Goal: Task Accomplishment & Management: Manage account settings

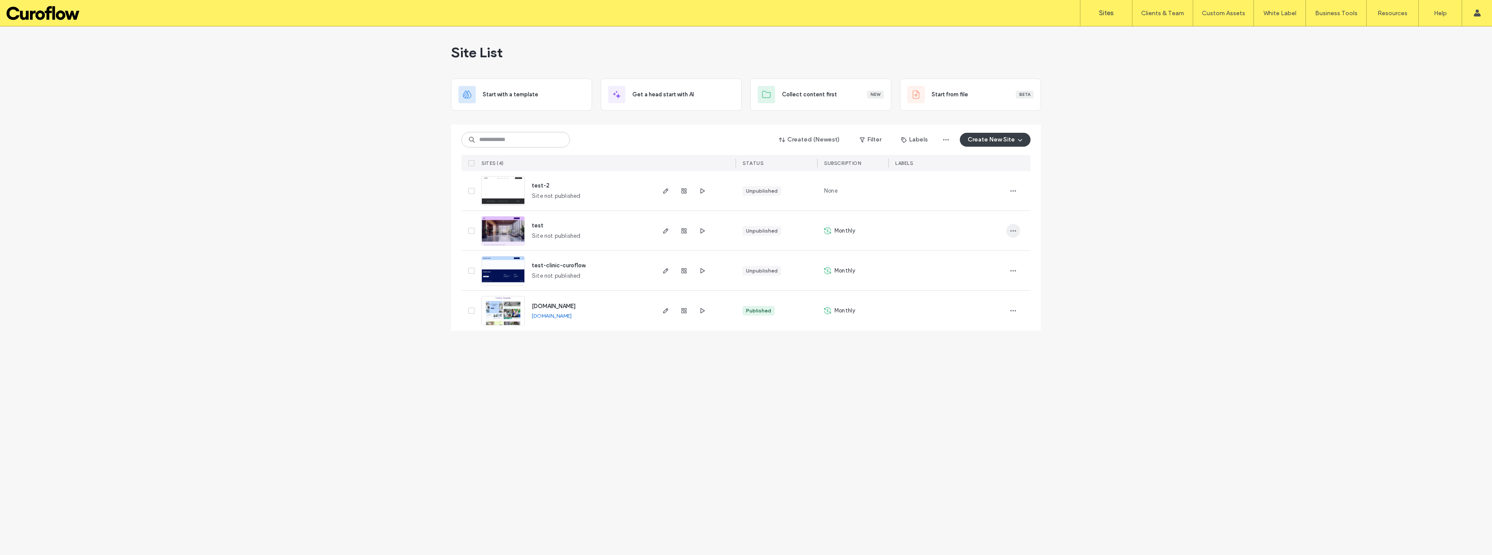
click at [1013, 229] on icon "button" at bounding box center [1013, 230] width 7 height 7
click at [985, 325] on span "Site Dashboard" at bounding box center [979, 324] width 40 height 9
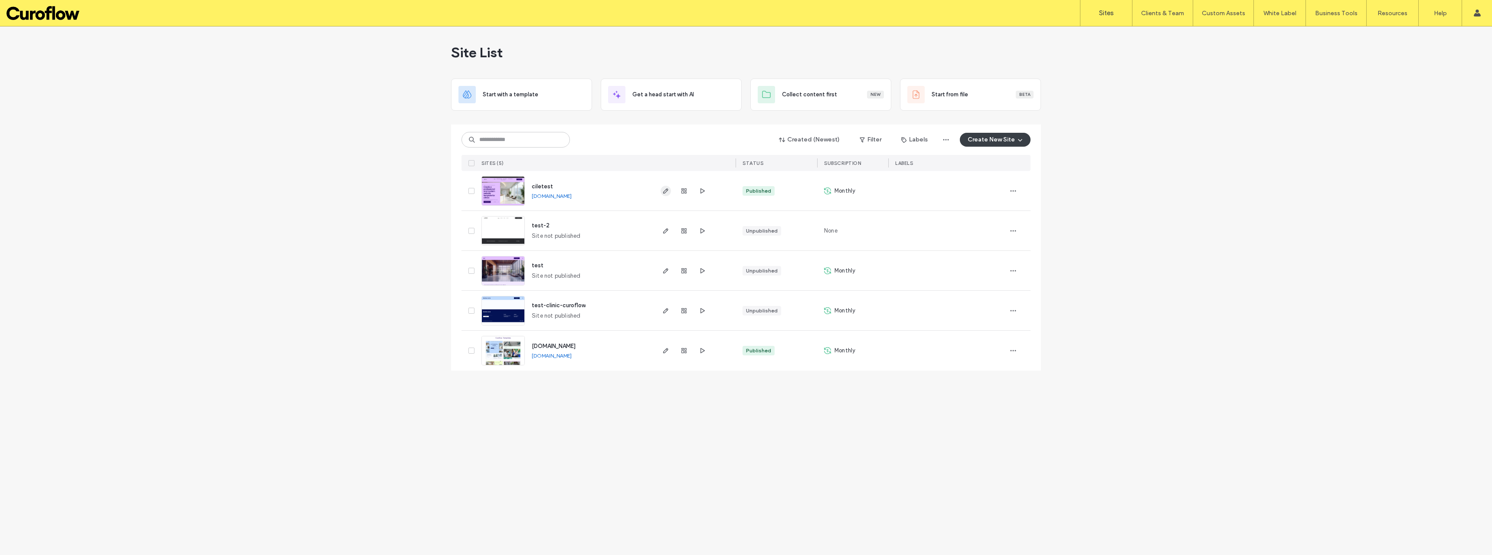
click at [664, 193] on icon "button" at bounding box center [665, 190] width 7 height 7
click at [1011, 193] on icon "button" at bounding box center [1013, 190] width 7 height 7
click at [1124, 247] on div "Site List Start with a template Get a head start with AI Collect content first …" at bounding box center [746, 290] width 1492 height 528
click at [1422, 36] on label "Account" at bounding box center [1419, 35] width 23 height 7
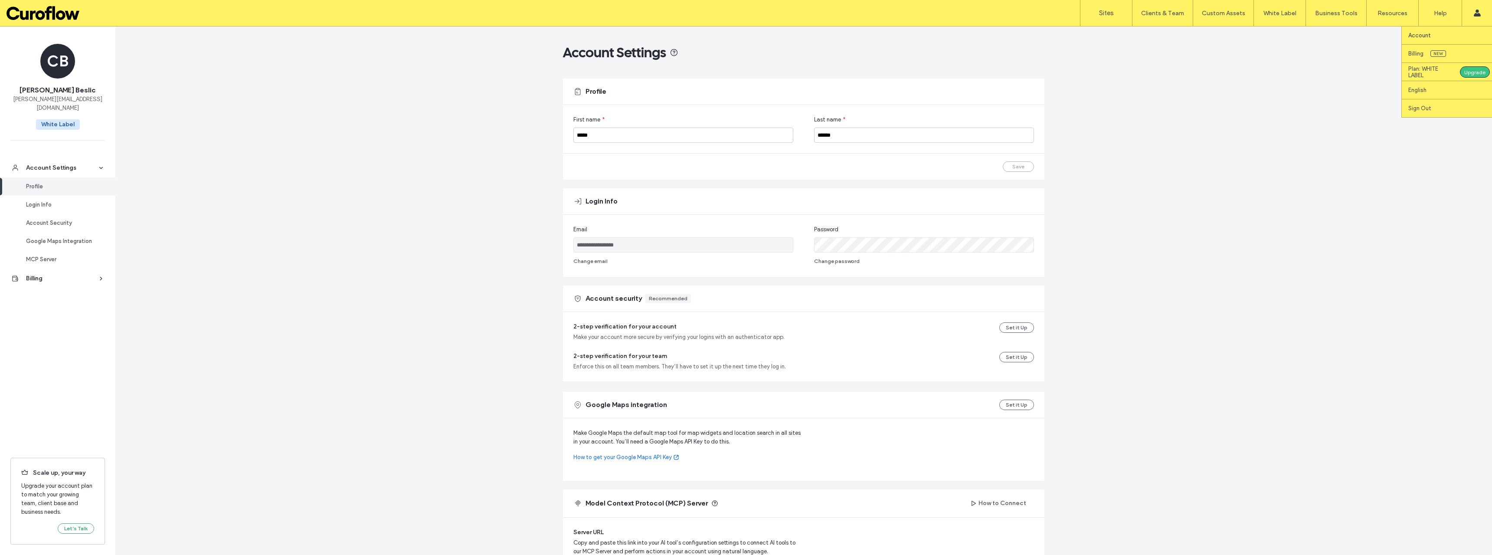
click at [1421, 73] on label "Plan: WHITE LABEL" at bounding box center [1430, 71] width 45 height 13
click at [1418, 74] on label "Plan: WHITE LABEL" at bounding box center [1430, 71] width 45 height 13
click at [1429, 72] on label "Plan: WHITE LABEL" at bounding box center [1430, 71] width 45 height 13
click at [1288, 168] on div "**********" at bounding box center [803, 356] width 1376 height 660
click at [1112, 13] on label "Sites" at bounding box center [1106, 13] width 15 height 8
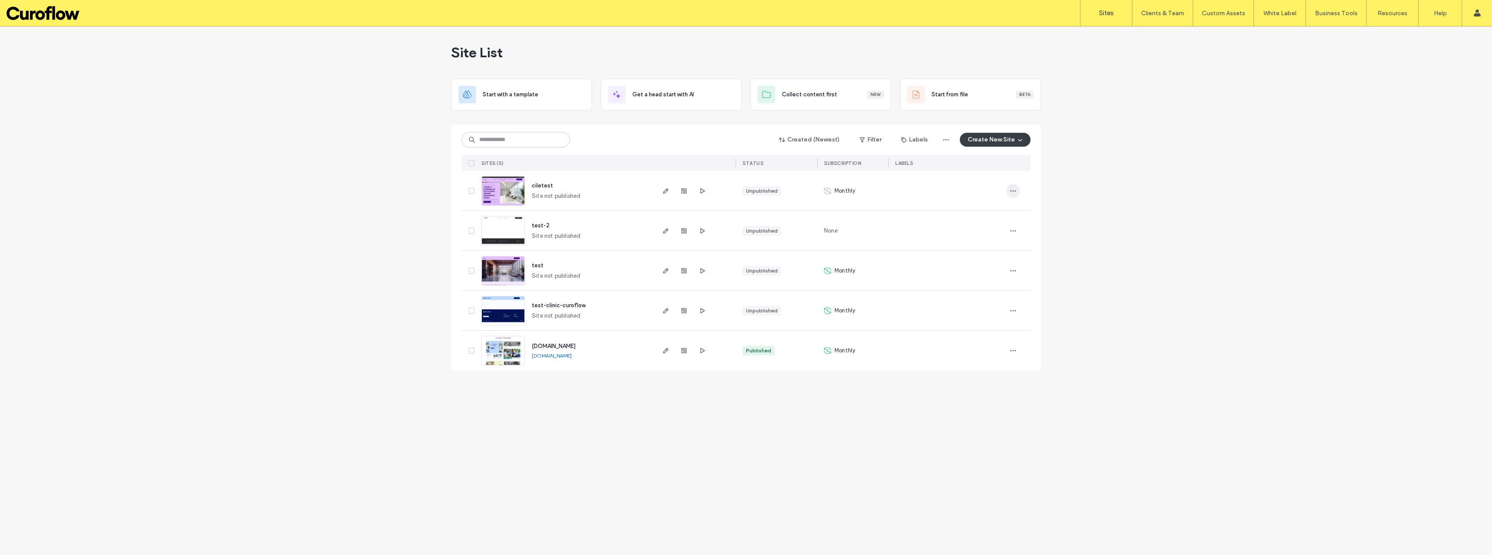
click at [1018, 190] on span "button" at bounding box center [1013, 191] width 14 height 14
click at [1105, 214] on div "Site List Start with a template Get a head start with AI Collect content first …" at bounding box center [746, 290] width 1492 height 528
click at [1109, 13] on label "Sites" at bounding box center [1106, 13] width 15 height 8
click at [1110, 13] on label "Sites" at bounding box center [1106, 13] width 15 height 8
click at [1164, 35] on label "Client Management" at bounding box center [1164, 35] width 51 height 7
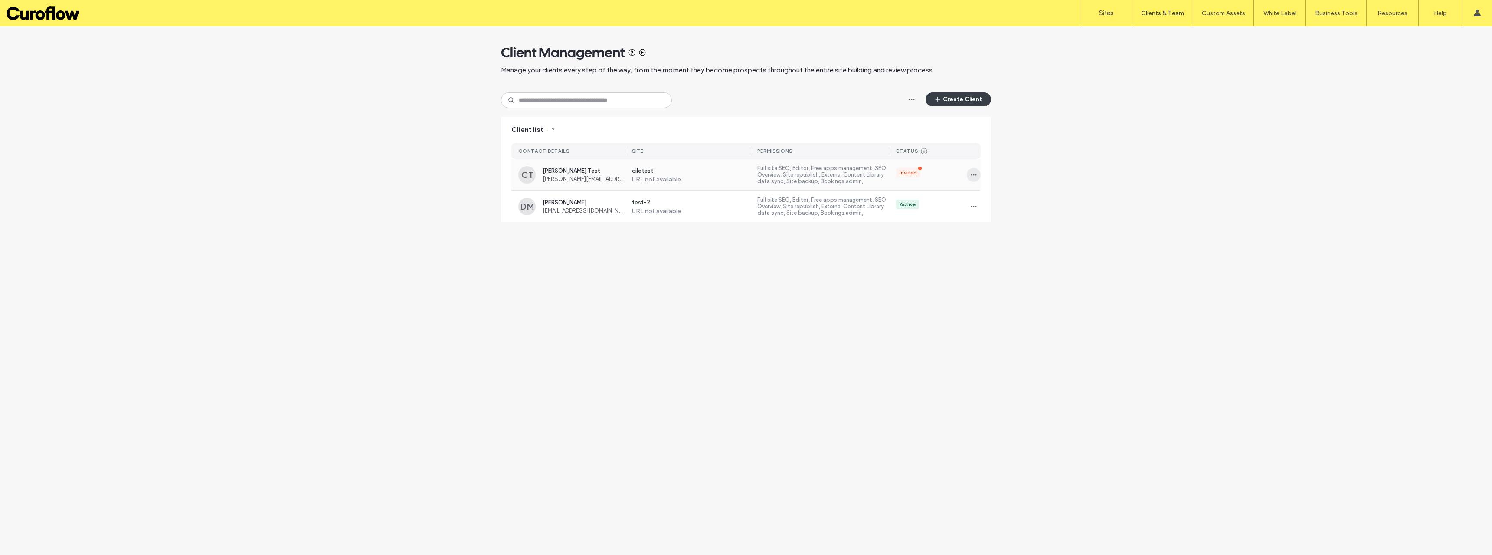
click at [976, 175] on use "button" at bounding box center [974, 174] width 6 height 1
click at [1049, 147] on div "Client Management Manage your clients every step of the way, from the moment th…" at bounding box center [746, 128] width 1492 height 204
click at [701, 173] on label "ciletest" at bounding box center [691, 171] width 119 height 9
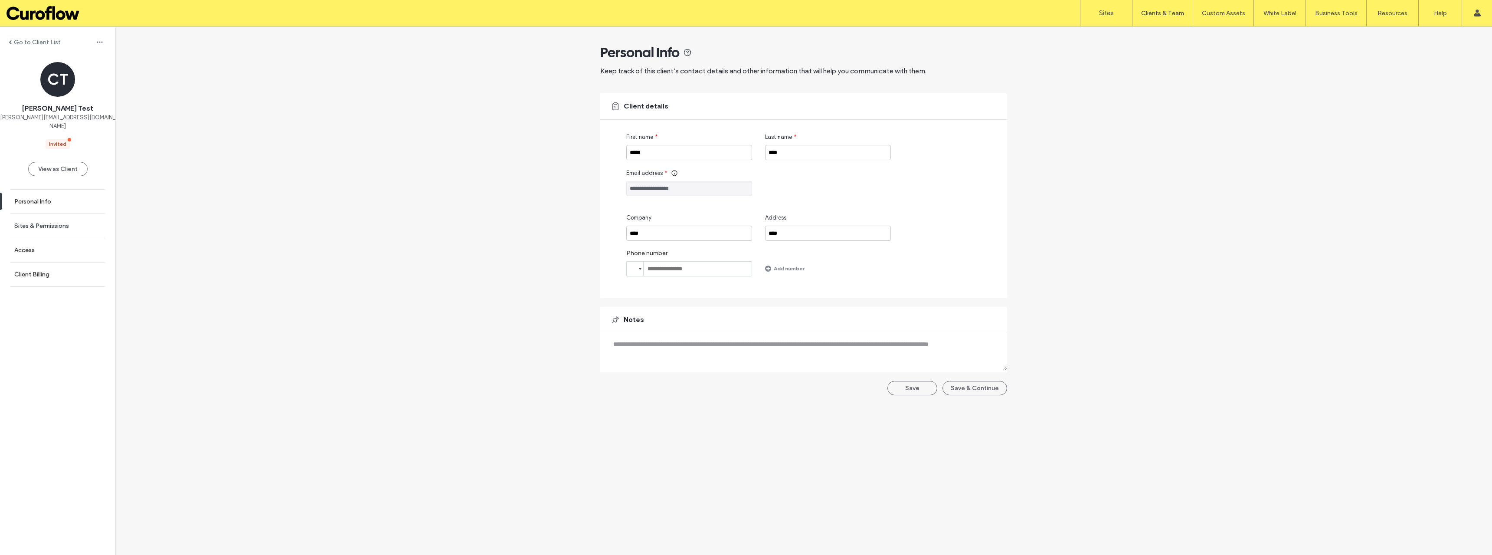
click at [35, 222] on label "Sites & Permissions" at bounding box center [41, 225] width 55 height 7
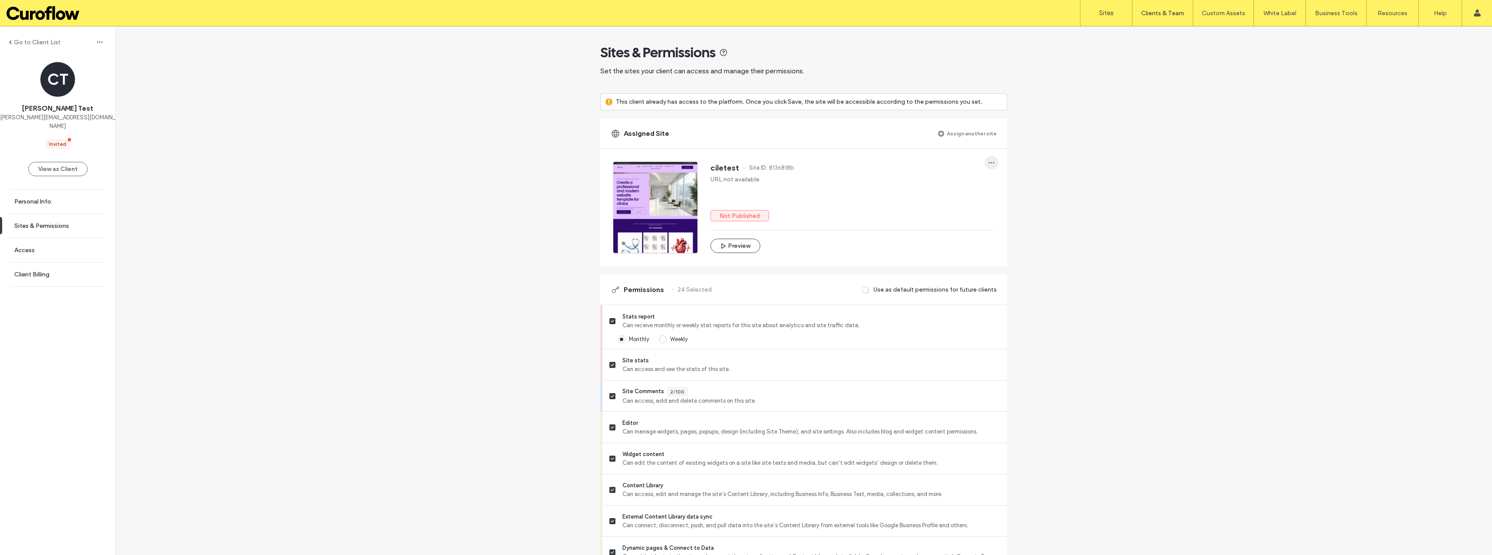
click at [989, 163] on icon "button" at bounding box center [991, 162] width 7 height 7
click at [874, 222] on div "ciletest Site ID: 8136818b URL not available Not Published Preview" at bounding box center [852, 207] width 284 height 91
click at [1230, 126] on div "Go to Client List CT Cviko Test cviko@eurocomp.org Invited View as Client Perso…" at bounding box center [803, 562] width 1376 height 1072
click at [33, 198] on label "Personal Info" at bounding box center [32, 201] width 37 height 7
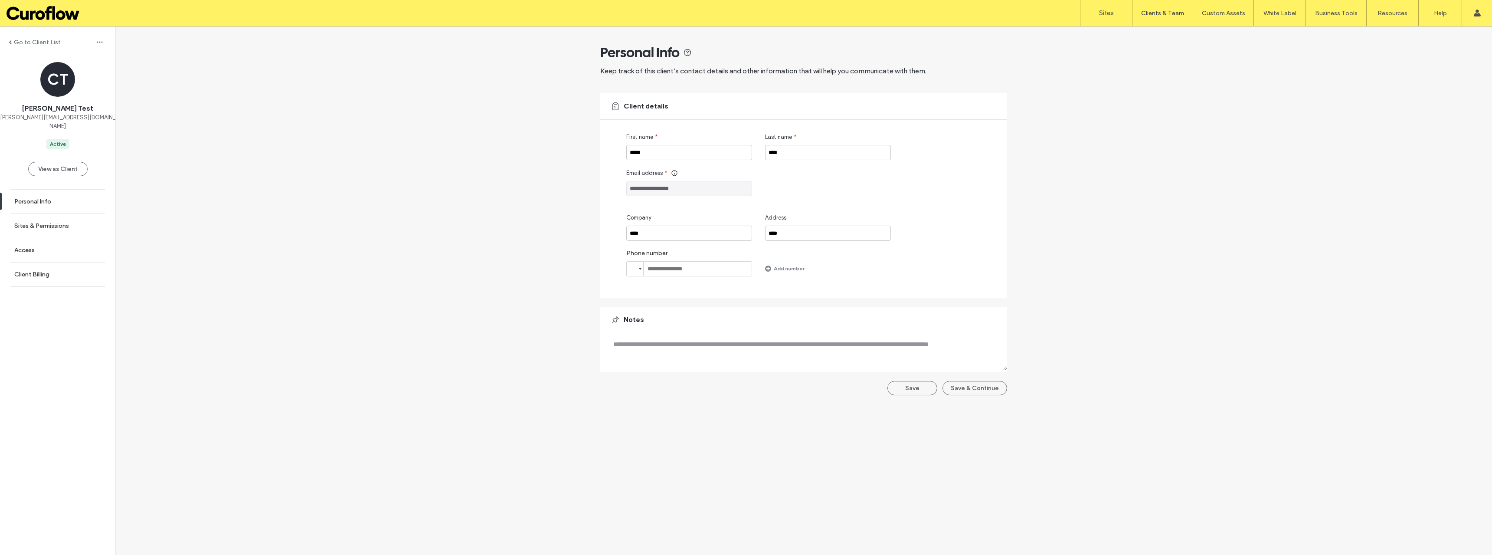
click at [39, 222] on label "Sites & Permissions" at bounding box center [41, 225] width 55 height 7
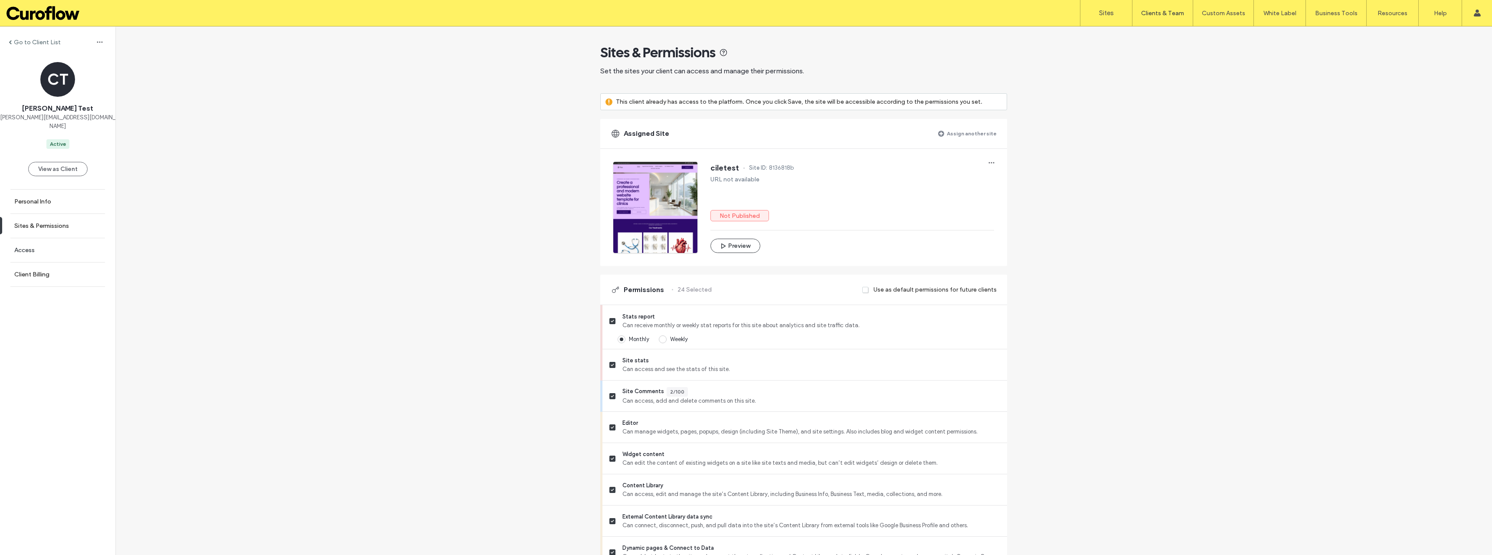
click at [24, 246] on label "Access" at bounding box center [24, 249] width 20 height 7
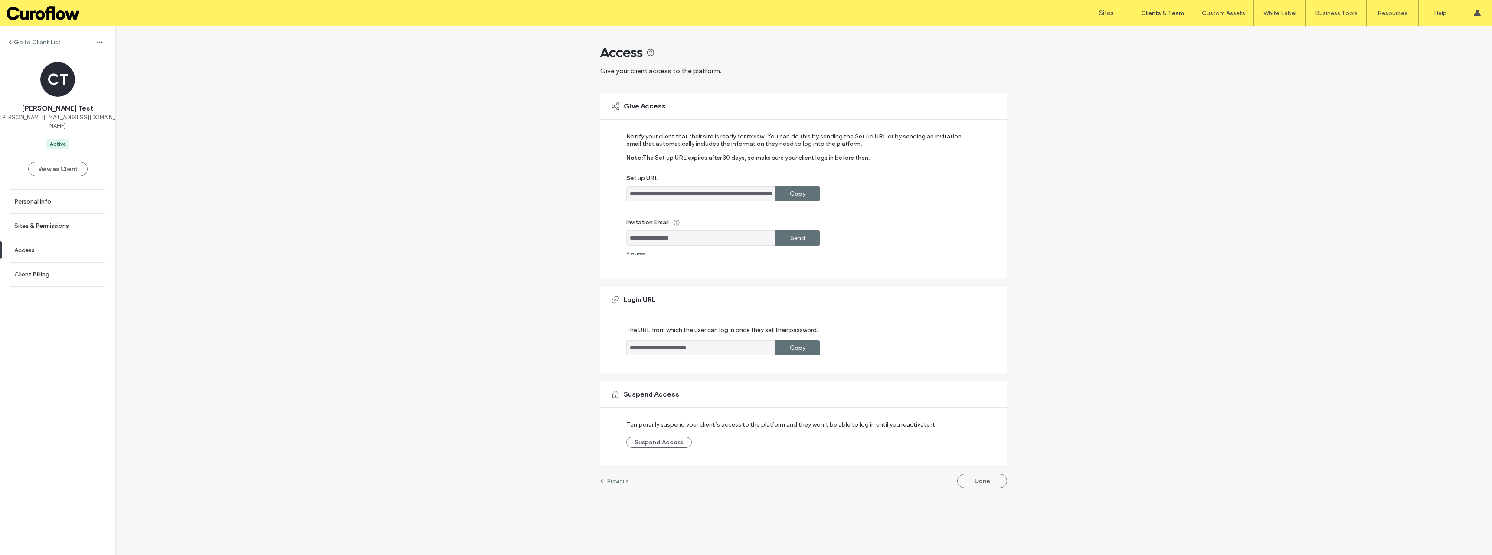
click at [48, 198] on label "Personal Info" at bounding box center [32, 201] width 37 height 7
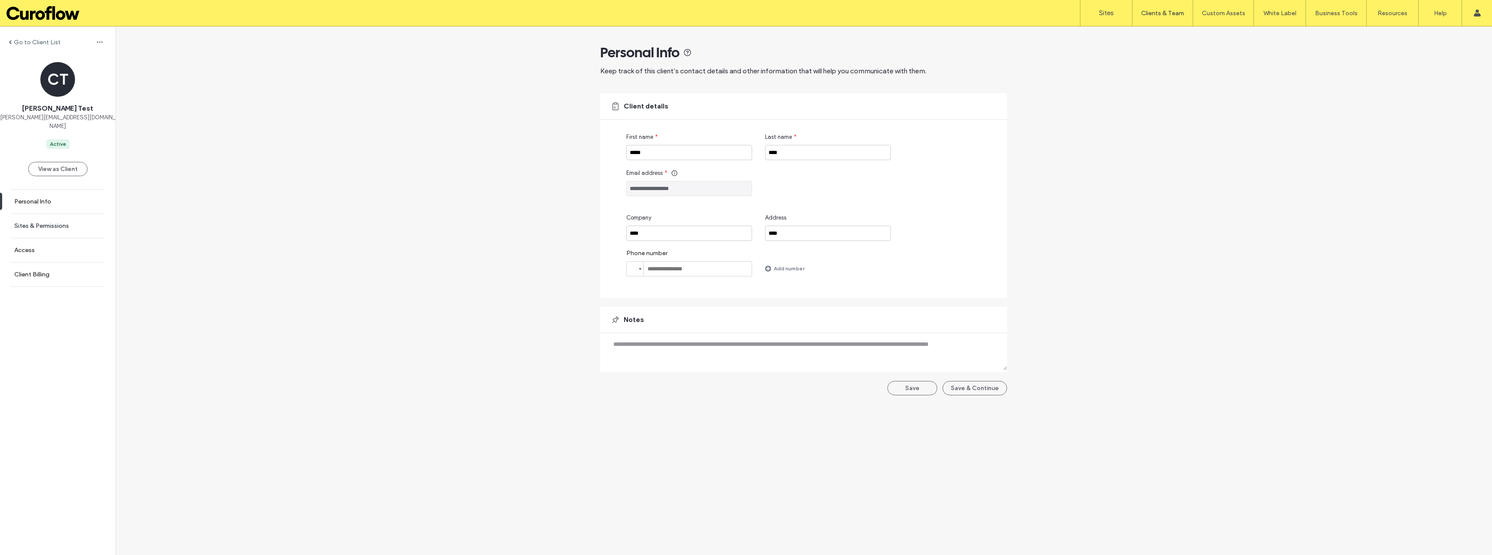
click at [61, 222] on label "Sites & Permissions" at bounding box center [41, 225] width 55 height 7
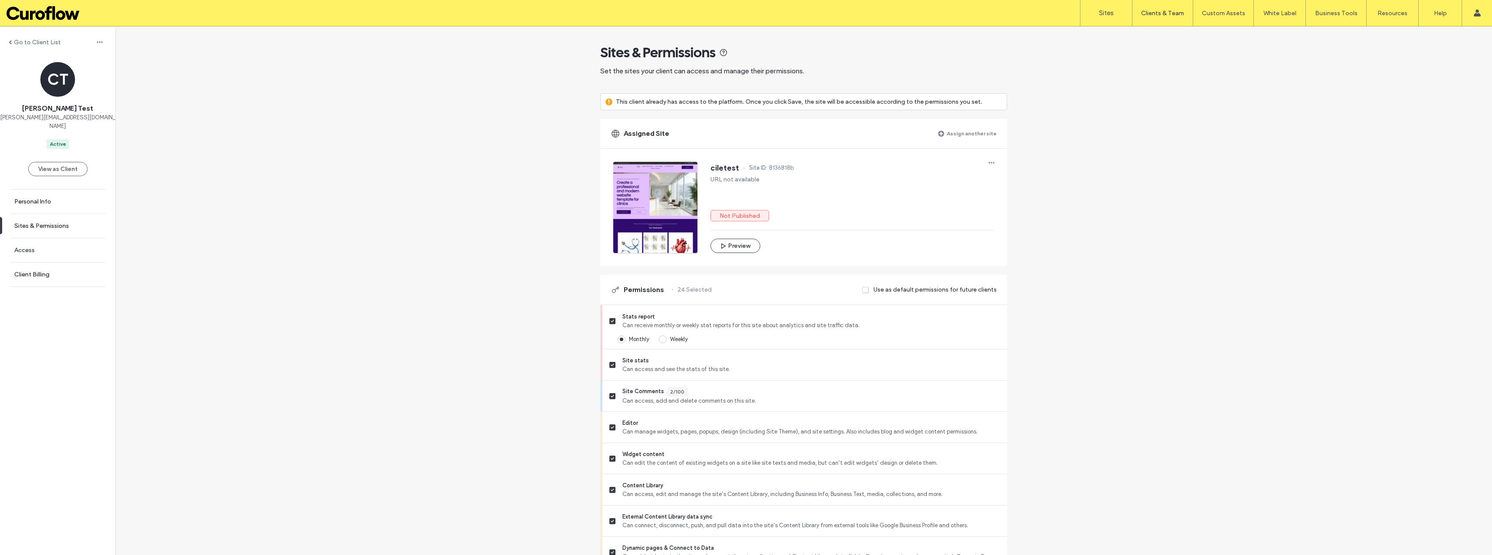
click at [35, 238] on link "Access" at bounding box center [57, 250] width 115 height 24
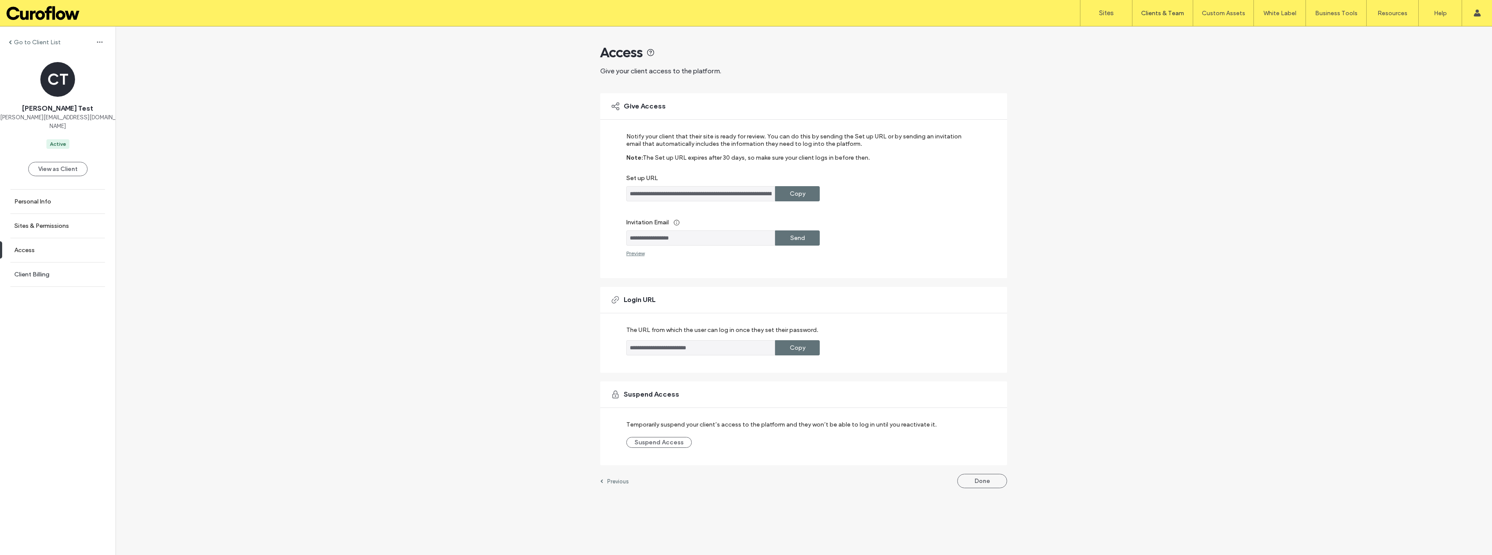
click at [27, 271] on label "Client Billing" at bounding box center [31, 274] width 35 height 7
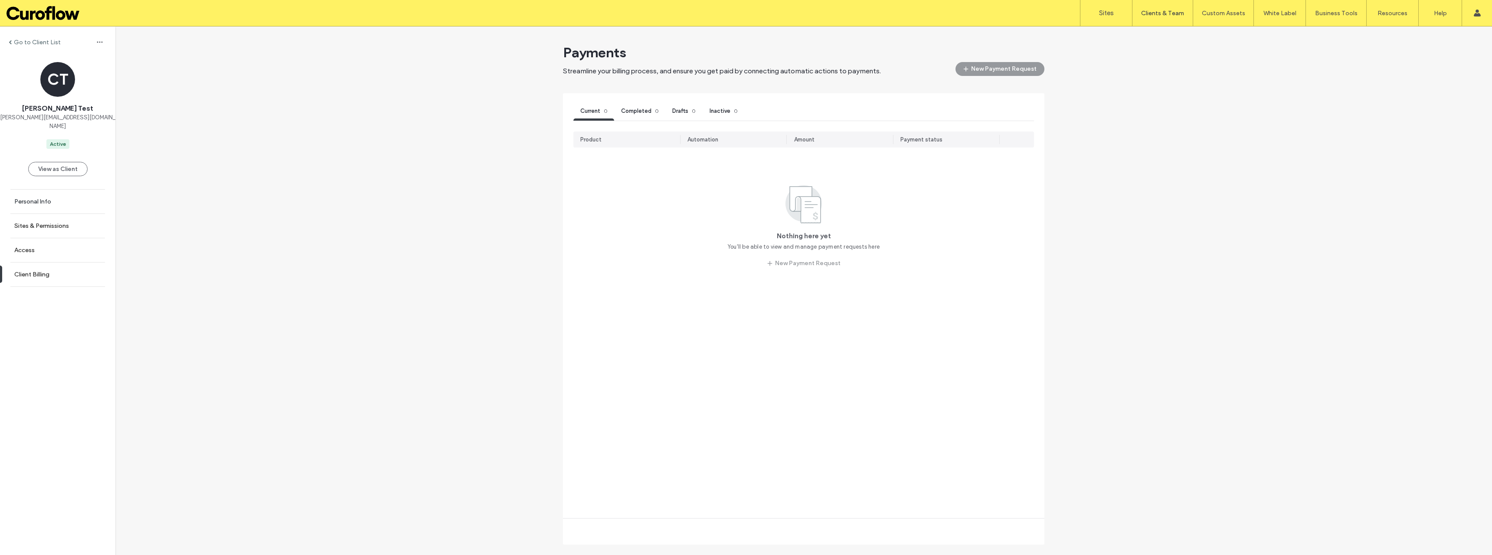
click at [37, 196] on link "Personal Info" at bounding box center [57, 202] width 115 height 24
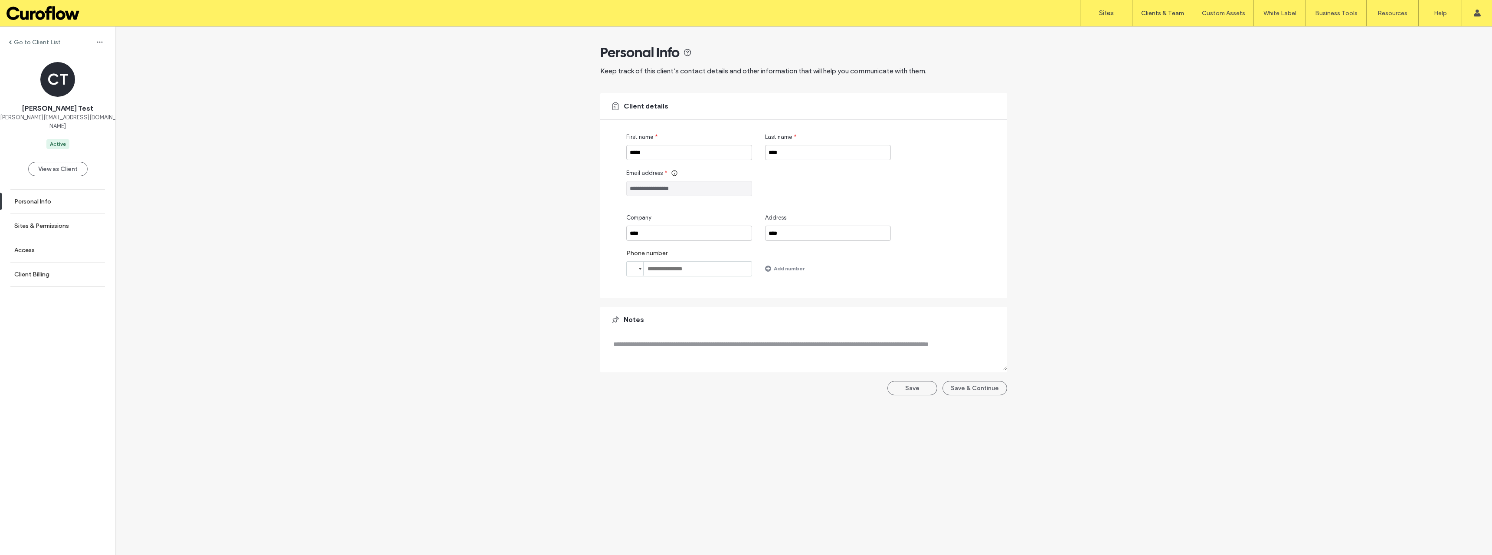
click at [1107, 13] on label "Sites" at bounding box center [1106, 13] width 15 height 8
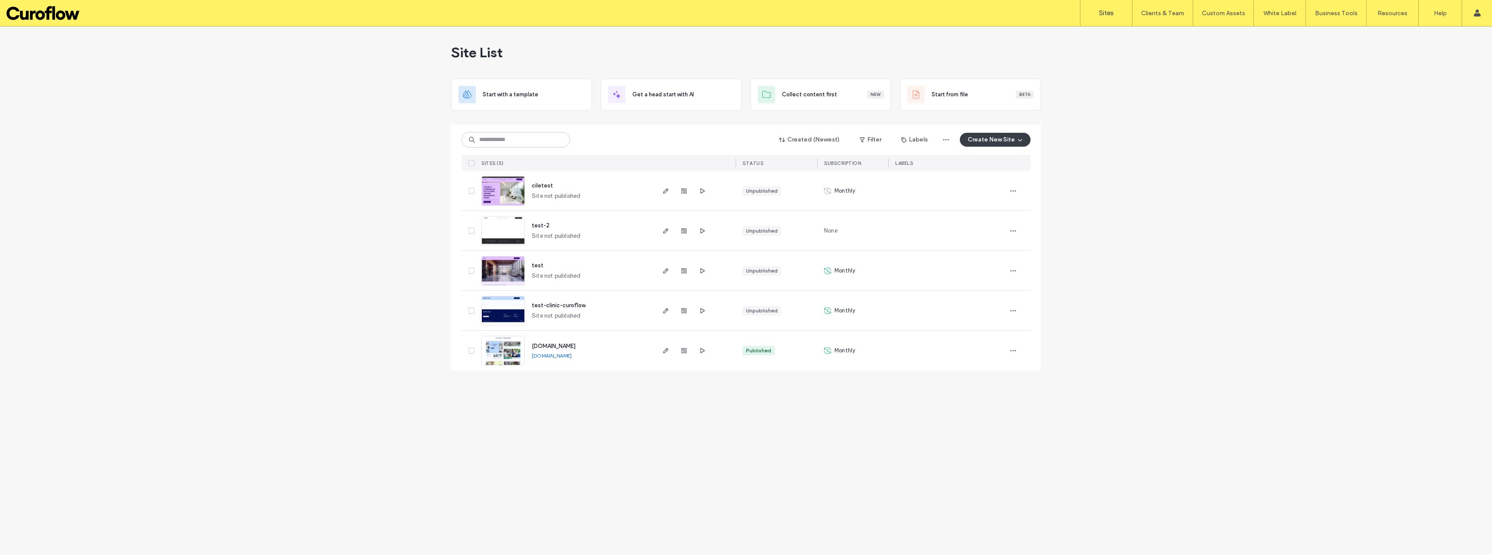
click at [549, 352] on link "templates.curoflow.org" at bounding box center [552, 355] width 40 height 7
click at [1421, 108] on label "Sign Out" at bounding box center [1419, 108] width 23 height 7
click at [662, 231] on span "button" at bounding box center [665, 231] width 10 height 10
